Goal: Task Accomplishment & Management: Manage account settings

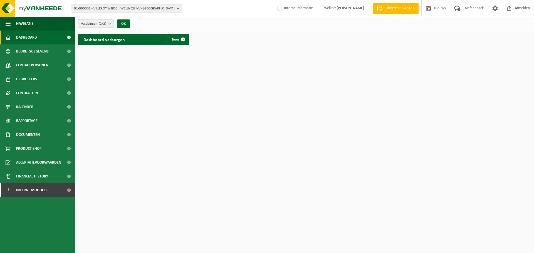
click at [180, 6] on b "button" at bounding box center [179, 8] width 5 height 8
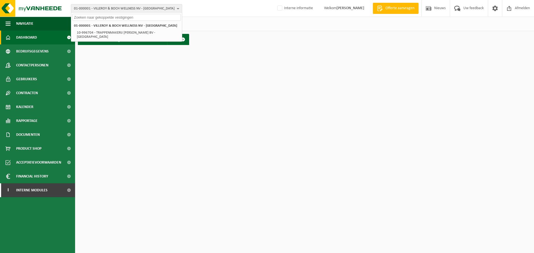
click at [180, 6] on b "button" at bounding box center [179, 8] width 5 height 8
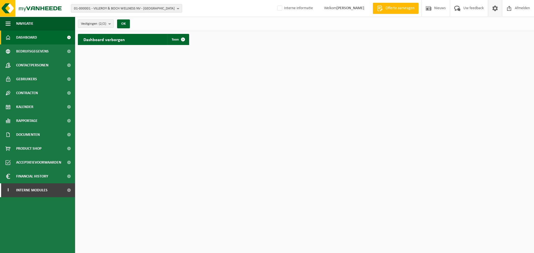
click at [497, 9] on span at bounding box center [495, 8] width 8 height 16
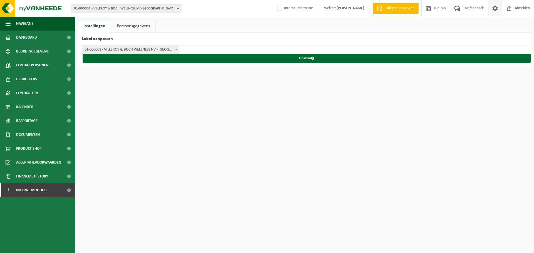
click at [132, 24] on link "Persoonsgegevens" at bounding box center [133, 26] width 44 height 13
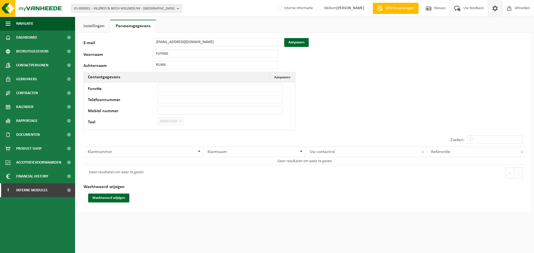
click at [168, 118] on span "Nederlands" at bounding box center [171, 122] width 26 height 8
click at [166, 122] on span "Nederlands" at bounding box center [171, 122] width 26 height 8
click at [180, 122] on span at bounding box center [181, 121] width 6 height 7
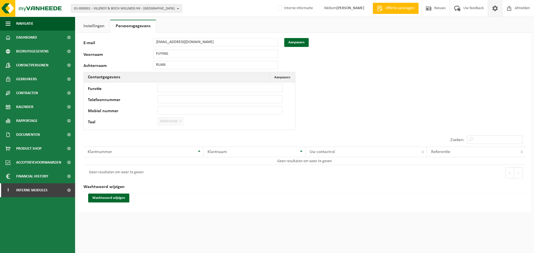
click at [313, 112] on div "85990 E-mail [EMAIL_ADDRESS][DOMAIN_NAME] Aanpassen Voornaam FUYING Achternaam …" at bounding box center [304, 123] width 453 height 180
click at [289, 76] on span "Aanpassen" at bounding box center [282, 78] width 16 height 4
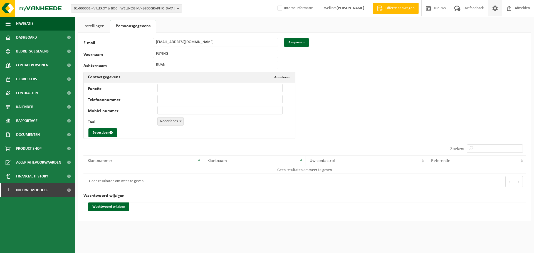
click at [171, 121] on span "Nederlands" at bounding box center [171, 122] width 26 height 8
select select "1"
click at [102, 131] on button "Bevestigen" at bounding box center [102, 132] width 29 height 9
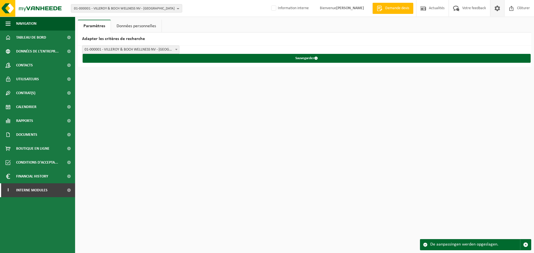
click at [498, 8] on span at bounding box center [497, 8] width 8 height 16
click at [345, 8] on strong "[PERSON_NAME]" at bounding box center [350, 8] width 28 height 4
click at [142, 28] on link "Données personnelles" at bounding box center [136, 26] width 51 height 13
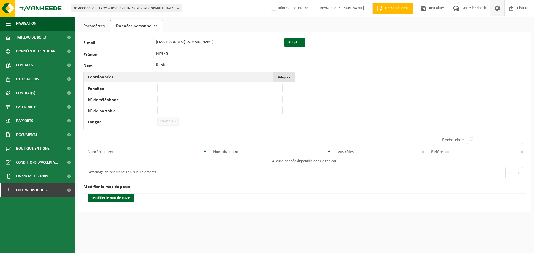
click at [281, 77] on span "Adapter" at bounding box center [284, 78] width 13 height 4
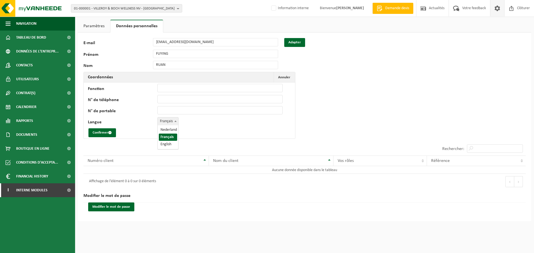
click at [174, 123] on span at bounding box center [176, 121] width 6 height 7
select select "0"
click at [99, 133] on button "Confirmer" at bounding box center [102, 132] width 28 height 9
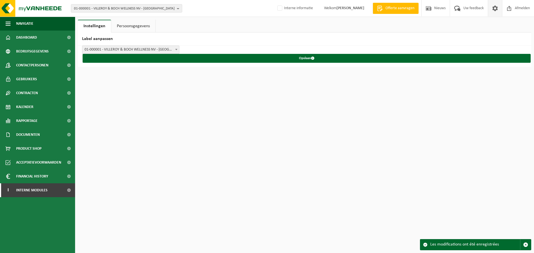
click at [173, 51] on span "01-000001 - VILLEROY & BOCH WELLNESS NV - [GEOGRAPHIC_DATA]" at bounding box center [130, 50] width 97 height 8
click at [198, 45] on h2 "Label aanpassen" at bounding box center [304, 39] width 453 height 13
click at [125, 25] on link "Persoonsgegevens" at bounding box center [133, 26] width 44 height 13
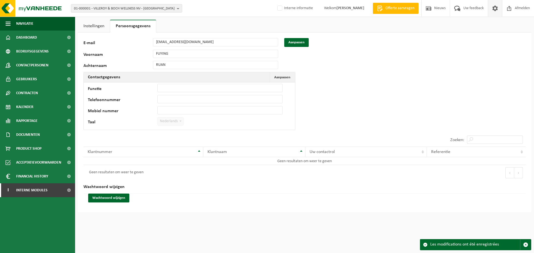
click at [98, 24] on link "Instellingen" at bounding box center [94, 26] width 32 height 13
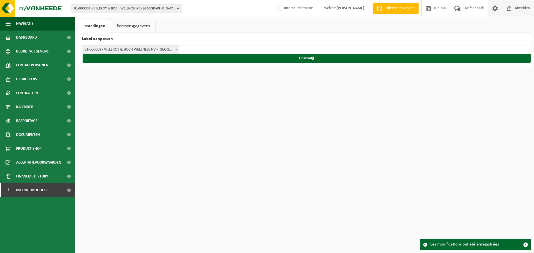
click at [520, 9] on span "Afmelden" at bounding box center [522, 8] width 18 height 16
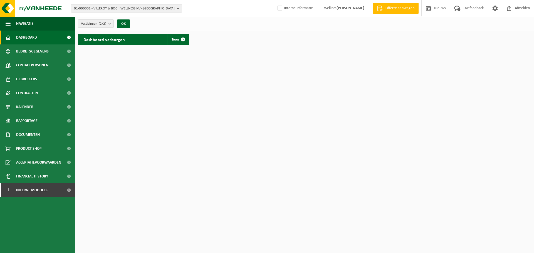
click at [355, 11] on span "Welkom [PERSON_NAME]" at bounding box center [343, 8] width 51 height 16
click at [356, 8] on strong "[PERSON_NAME]" at bounding box center [350, 8] width 28 height 4
click at [497, 11] on span at bounding box center [495, 8] width 8 height 16
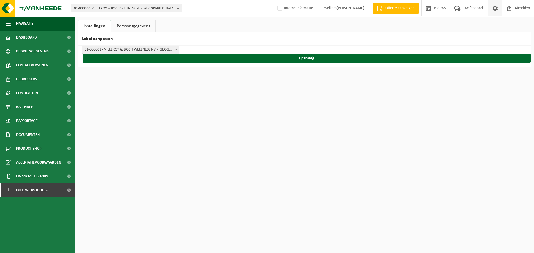
click at [134, 23] on link "Persoonsgegevens" at bounding box center [133, 26] width 44 height 13
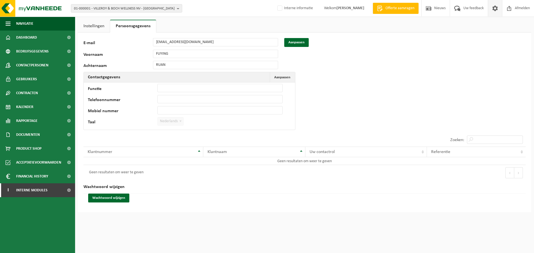
click at [345, 6] on strong "[PERSON_NAME]" at bounding box center [350, 8] width 28 height 4
click at [10, 9] on img at bounding box center [33, 8] width 67 height 17
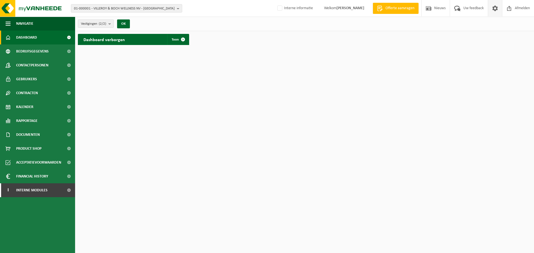
click at [496, 9] on span at bounding box center [495, 8] width 8 height 16
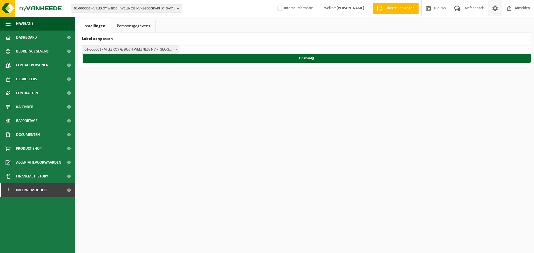
click at [131, 26] on link "Persoonsgegevens" at bounding box center [133, 26] width 44 height 13
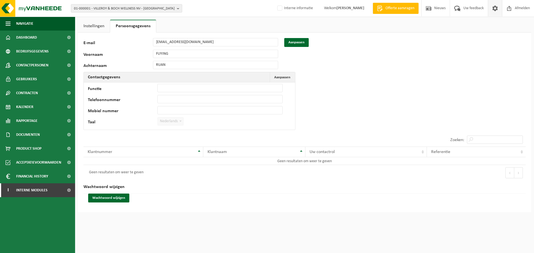
click at [372, 87] on div "85990 E-mail [EMAIL_ADDRESS][DOMAIN_NAME] Aanpassen Voornaam FUYING Achternaam …" at bounding box center [304, 123] width 453 height 180
click at [528, 9] on span "Afmelden" at bounding box center [522, 8] width 18 height 16
